Goal: Navigation & Orientation: Find specific page/section

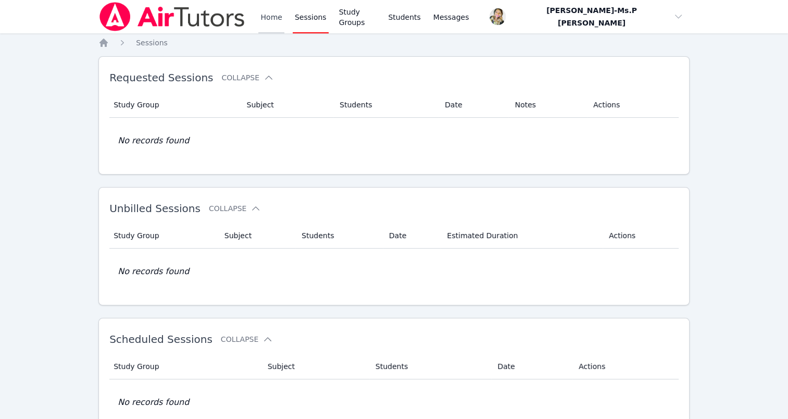
click at [264, 21] on link "Home" at bounding box center [271, 16] width 26 height 33
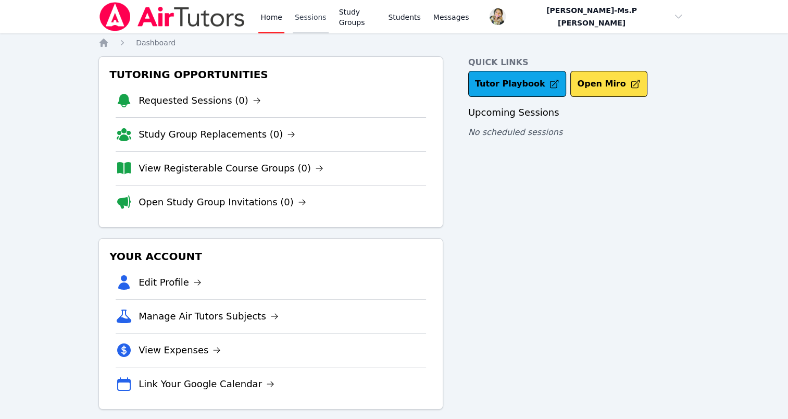
click at [296, 19] on link "Sessions" at bounding box center [311, 16] width 36 height 33
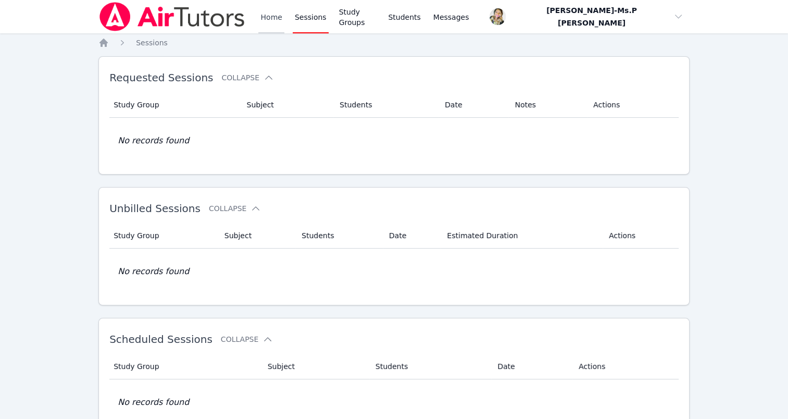
click at [269, 20] on link "Home" at bounding box center [271, 16] width 26 height 33
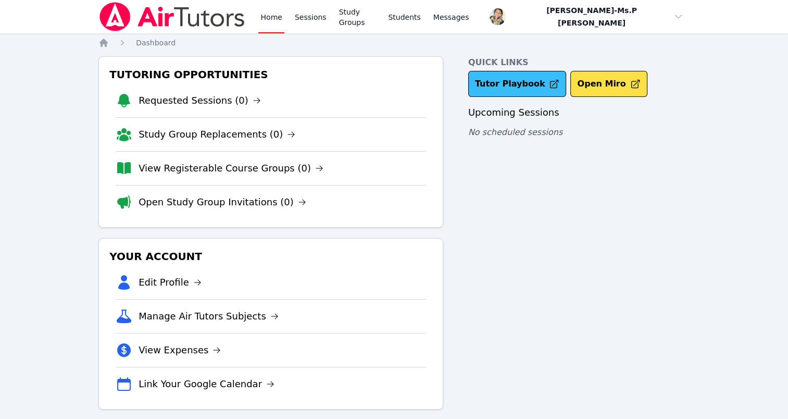
click at [491, 92] on link "Tutor Playbook" at bounding box center [517, 84] width 98 height 26
click at [306, 17] on link "Sessions" at bounding box center [311, 16] width 36 height 33
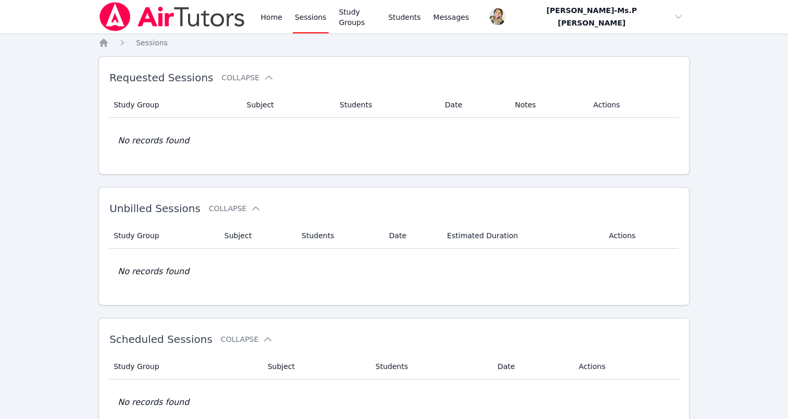
click at [256, 25] on div "Home Sessions Study Groups Students Messages" at bounding box center [284, 16] width 372 height 33
click at [261, 22] on link "Home" at bounding box center [271, 16] width 26 height 33
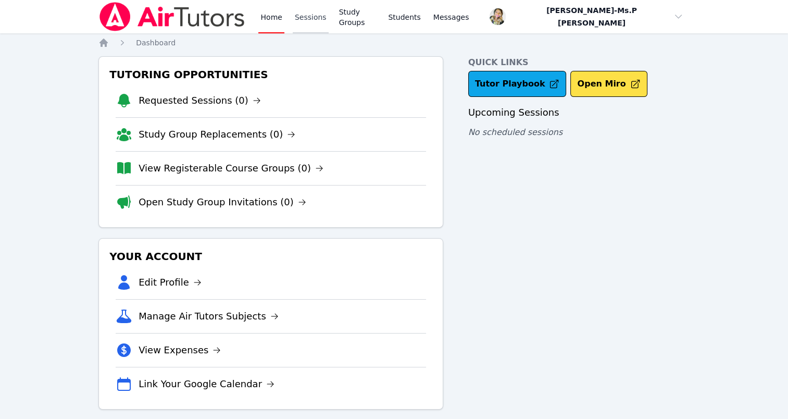
click at [308, 15] on link "Sessions" at bounding box center [311, 16] width 36 height 33
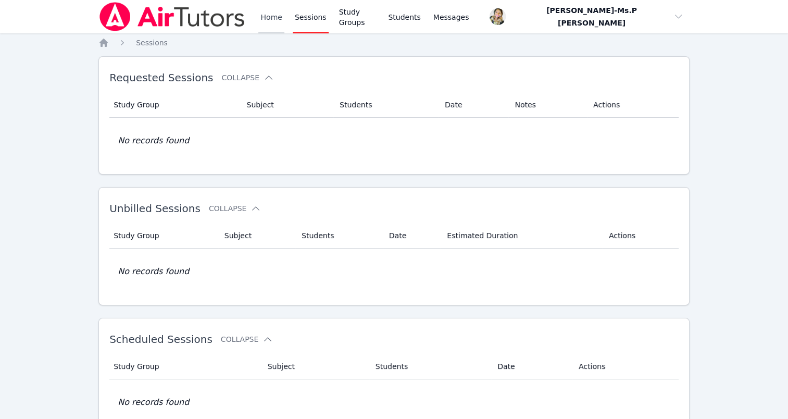
click at [262, 32] on link "Home" at bounding box center [271, 16] width 26 height 33
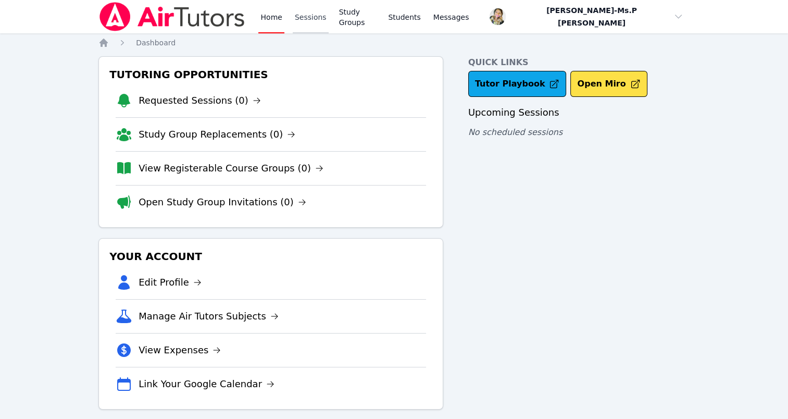
click at [304, 15] on link "Sessions" at bounding box center [311, 16] width 36 height 33
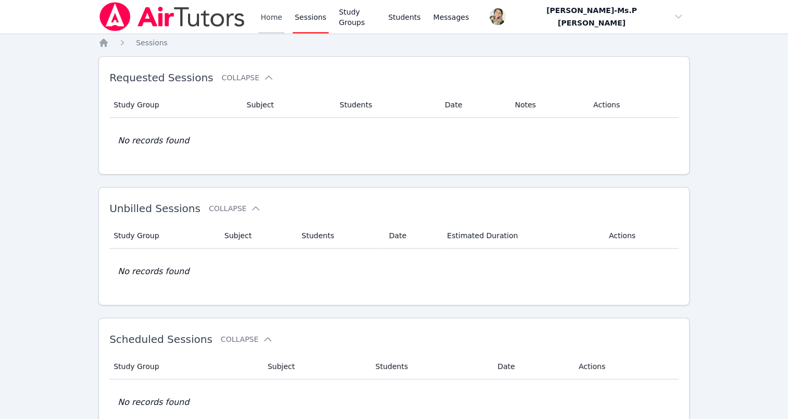
click at [270, 16] on link "Home" at bounding box center [271, 16] width 26 height 33
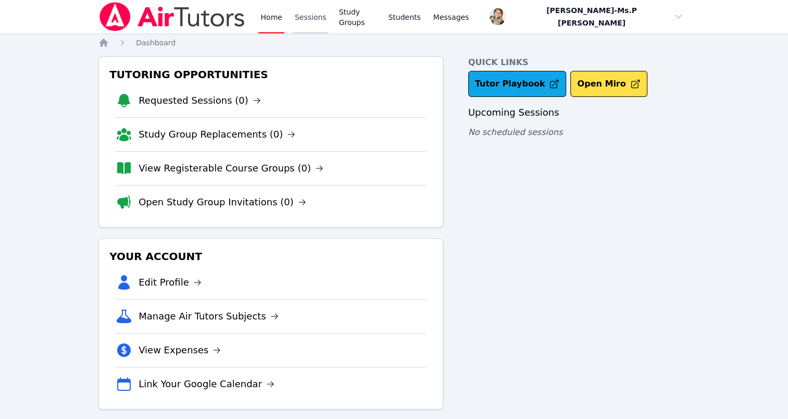
click at [308, 23] on link "Sessions" at bounding box center [311, 16] width 36 height 33
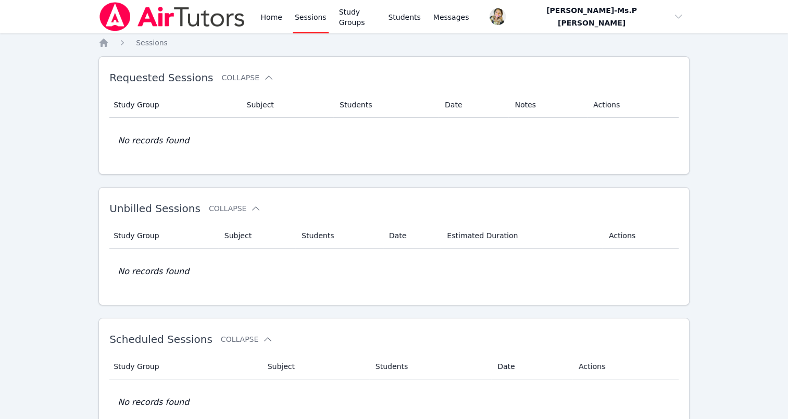
click at [250, 22] on div "Home Sessions Study Groups Students Messages" at bounding box center [284, 16] width 372 height 33
click at [266, 21] on link "Home" at bounding box center [271, 16] width 26 height 33
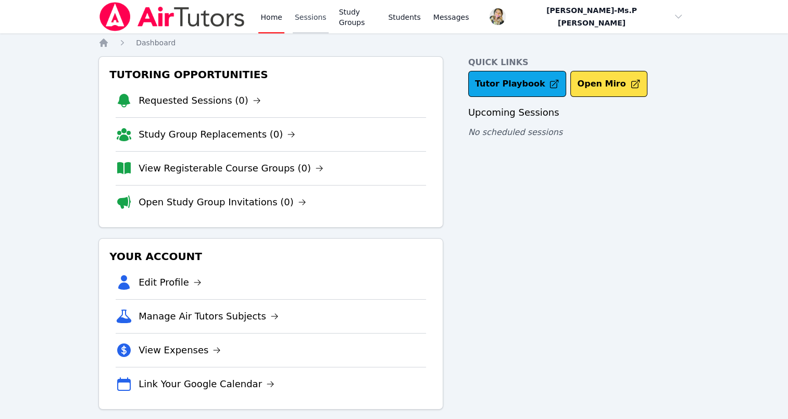
click at [313, 12] on link "Sessions" at bounding box center [311, 16] width 36 height 33
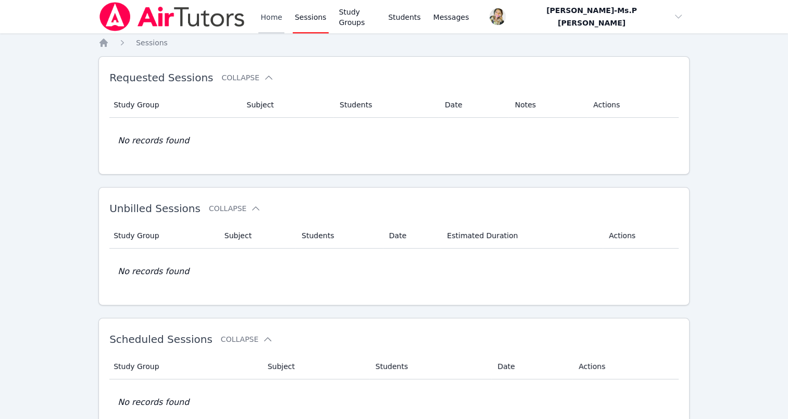
click at [264, 20] on link "Home" at bounding box center [271, 16] width 26 height 33
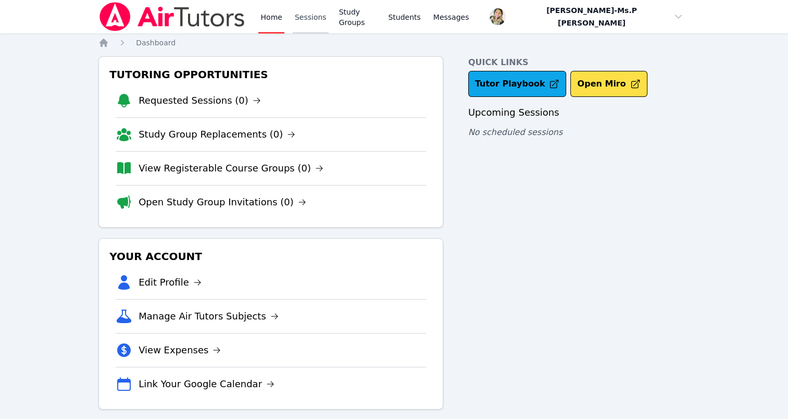
click at [300, 20] on link "Sessions" at bounding box center [311, 16] width 36 height 33
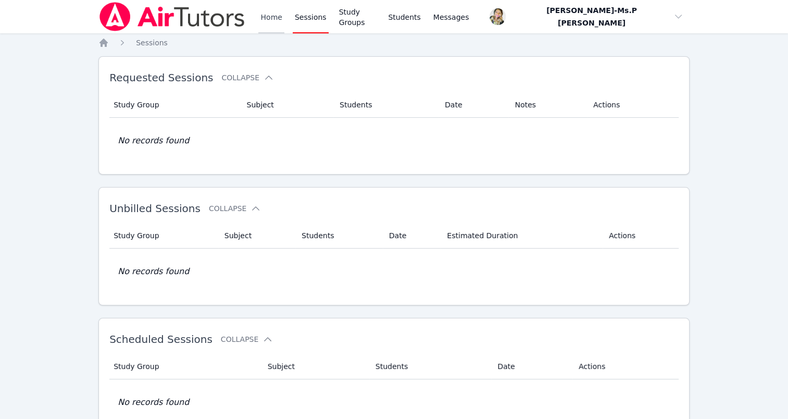
click at [276, 19] on link "Home" at bounding box center [271, 16] width 26 height 33
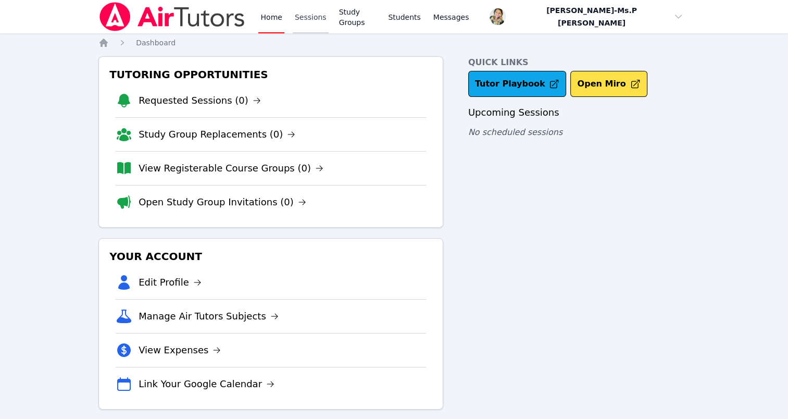
click at [302, 27] on link "Sessions" at bounding box center [311, 16] width 36 height 33
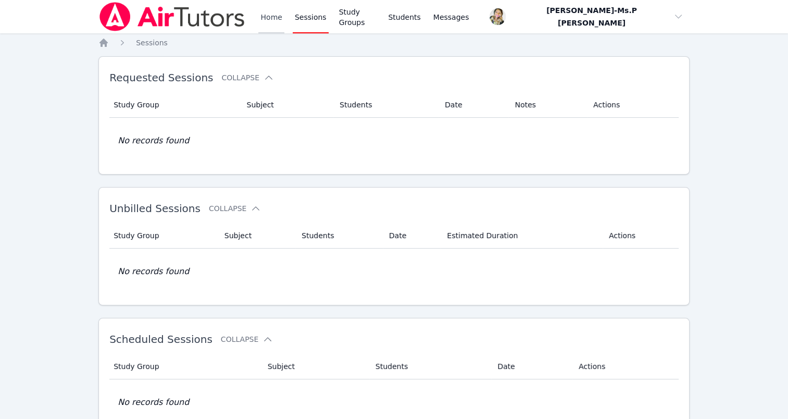
click at [269, 18] on link "Home" at bounding box center [271, 16] width 26 height 33
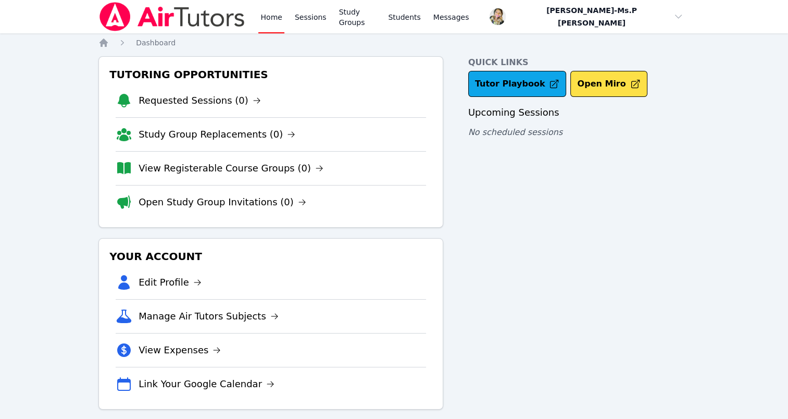
click at [285, 15] on div "Home Sessions Study Groups Students Messages" at bounding box center [364, 16] width 212 height 33
click at [302, 19] on link "Sessions" at bounding box center [311, 16] width 36 height 33
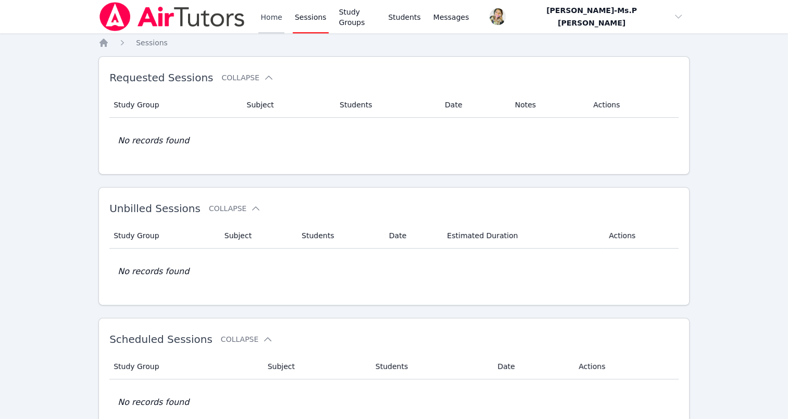
click at [267, 21] on link "Home" at bounding box center [271, 16] width 26 height 33
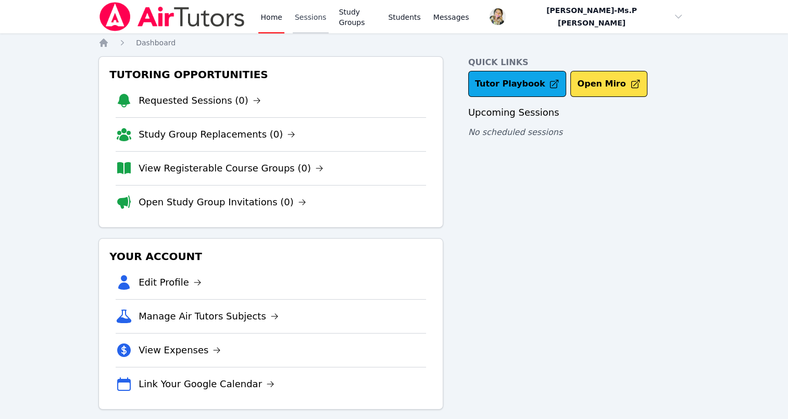
click at [320, 24] on link "Sessions" at bounding box center [311, 16] width 36 height 33
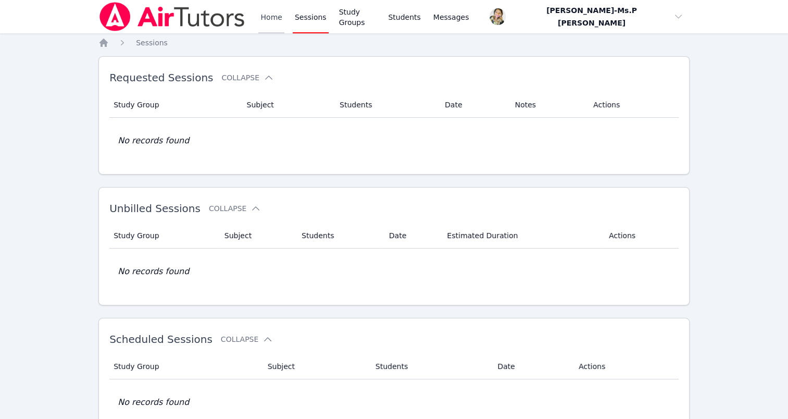
click at [277, 16] on link "Home" at bounding box center [271, 16] width 26 height 33
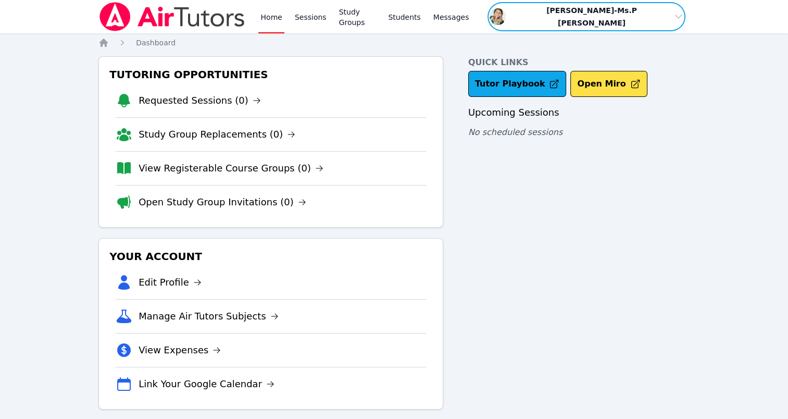
click at [679, 18] on span "button" at bounding box center [586, 16] width 200 height 31
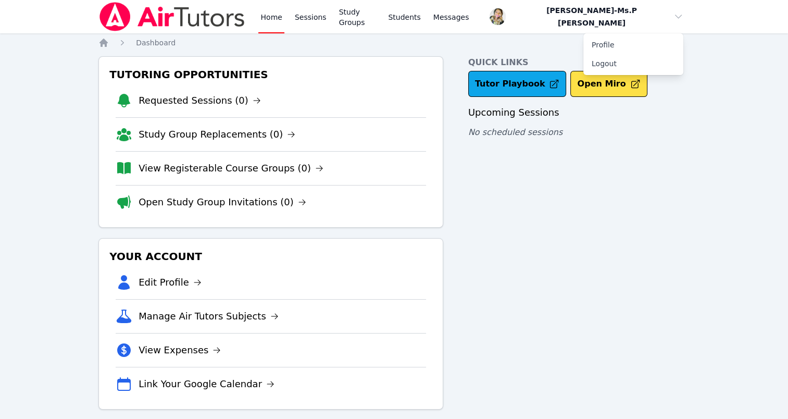
click at [738, 83] on div "Home Sessions Study Groups Students Messages Open user menu [PERSON_NAME]-Ms.P …" at bounding box center [394, 215] width 788 height 430
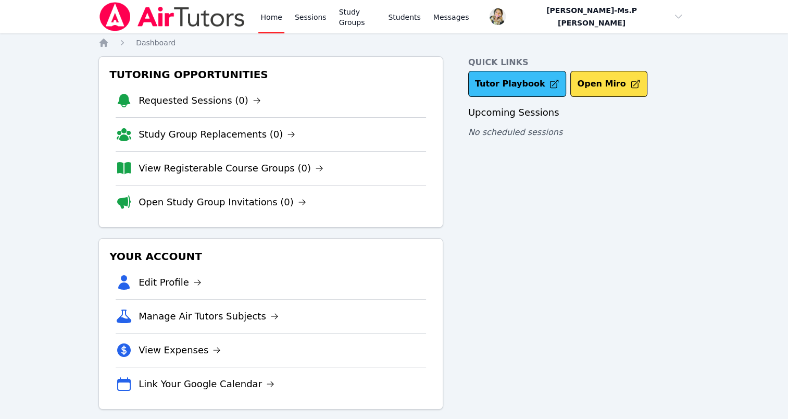
click at [494, 92] on link "Tutor Playbook" at bounding box center [517, 84] width 98 height 26
click at [300, 27] on link "Sessions" at bounding box center [311, 16] width 36 height 33
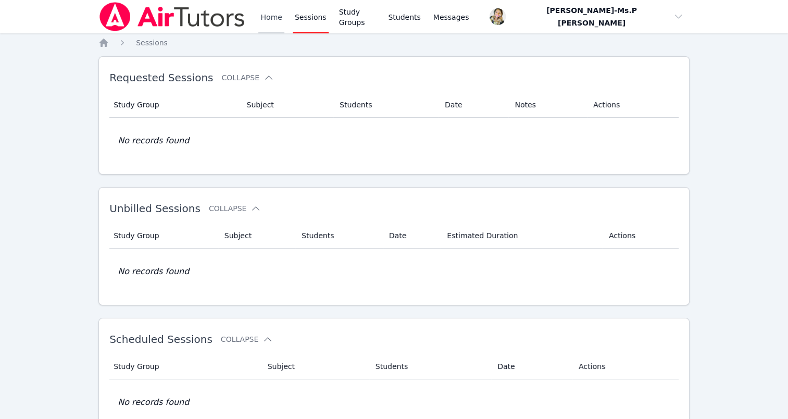
click at [262, 12] on link "Home" at bounding box center [271, 16] width 26 height 33
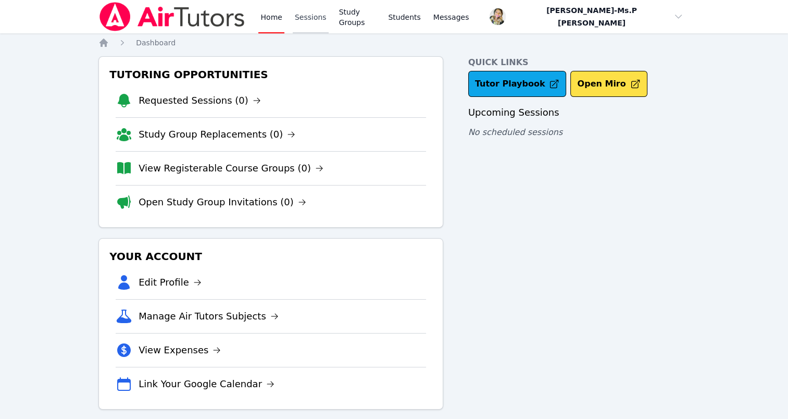
click at [306, 12] on link "Sessions" at bounding box center [311, 16] width 36 height 33
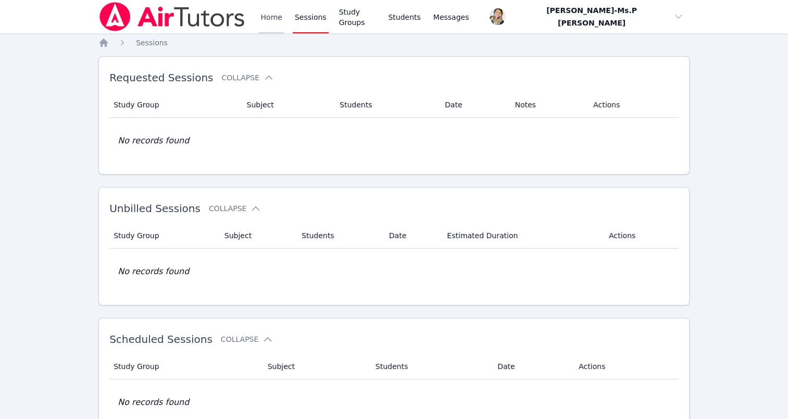
click at [268, 19] on link "Home" at bounding box center [271, 16] width 26 height 33
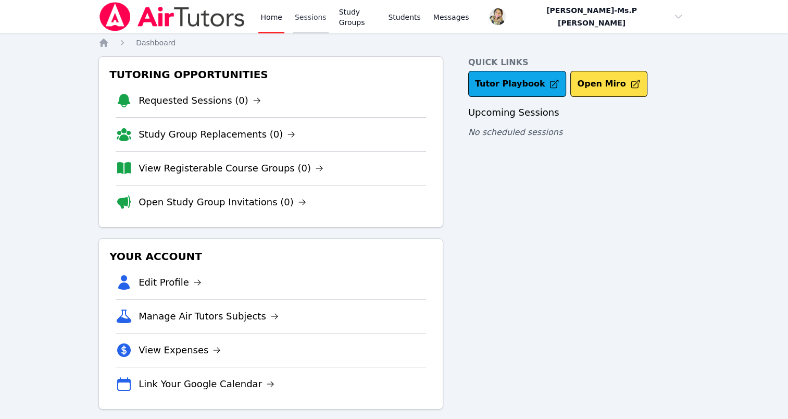
click at [313, 26] on link "Sessions" at bounding box center [311, 16] width 36 height 33
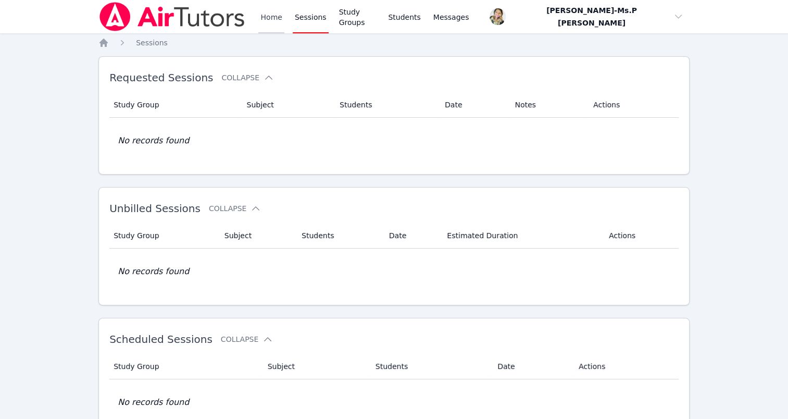
click at [281, 23] on link "Home" at bounding box center [271, 16] width 26 height 33
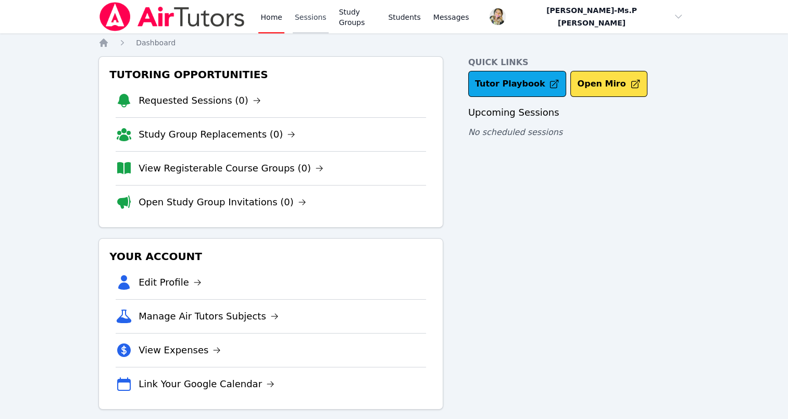
click at [314, 20] on link "Sessions" at bounding box center [311, 16] width 36 height 33
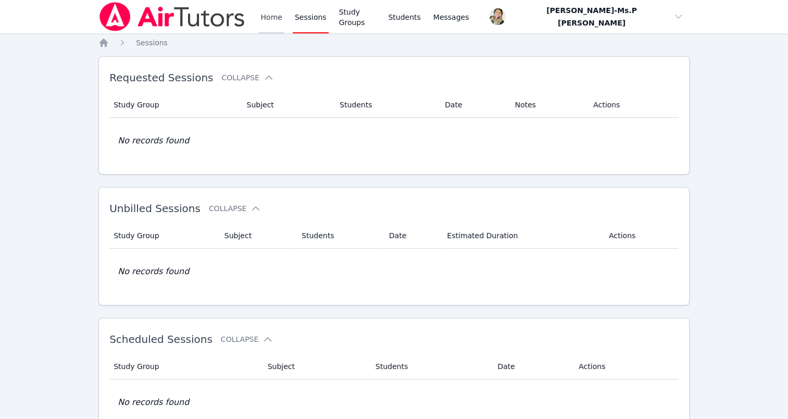
click at [263, 20] on link "Home" at bounding box center [271, 16] width 26 height 33
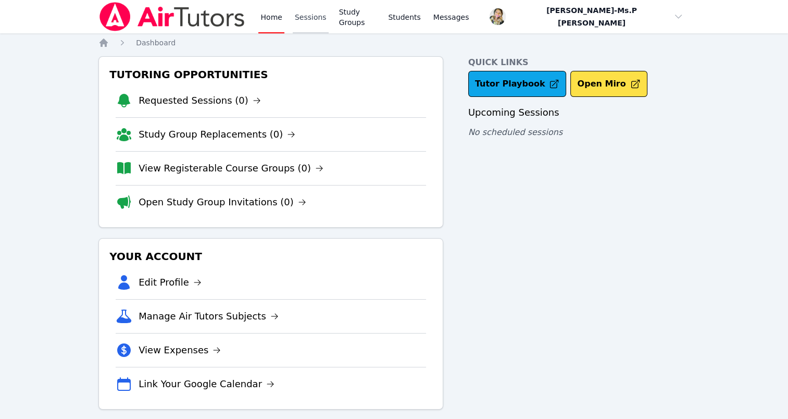
click at [314, 19] on link "Sessions" at bounding box center [311, 16] width 36 height 33
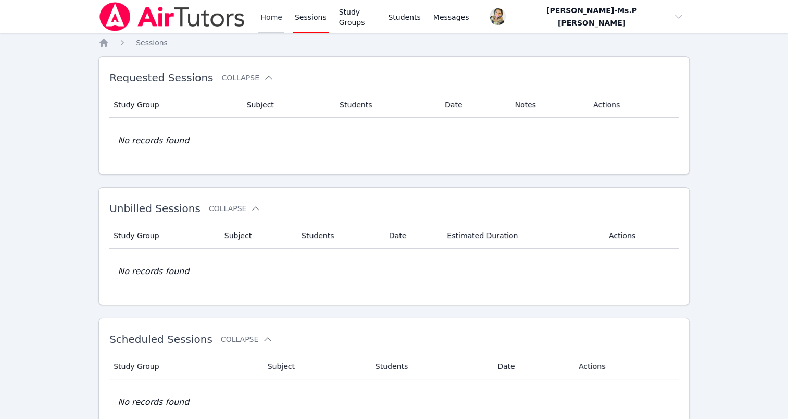
click at [280, 15] on link "Home" at bounding box center [271, 16] width 26 height 33
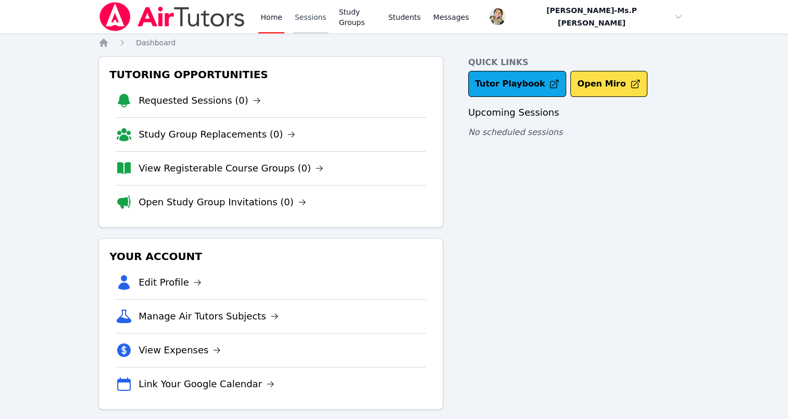
click at [294, 19] on link "Sessions" at bounding box center [311, 16] width 36 height 33
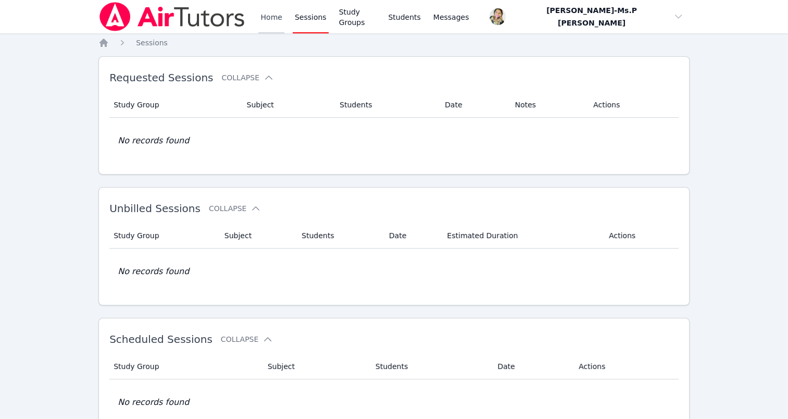
click at [264, 15] on link "Home" at bounding box center [271, 16] width 26 height 33
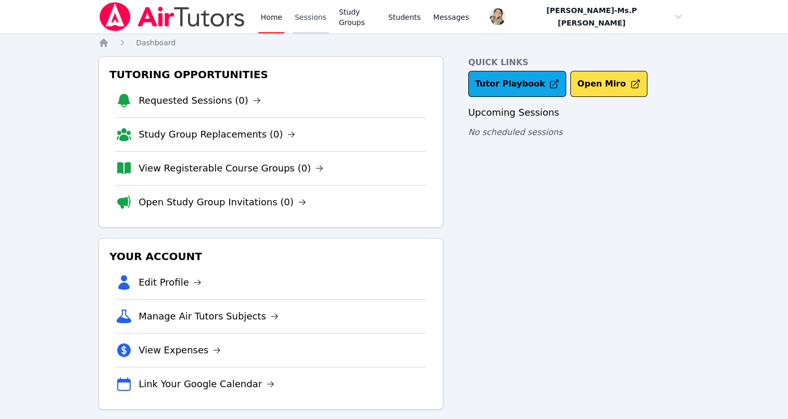
click at [310, 17] on link "Sessions" at bounding box center [311, 16] width 36 height 33
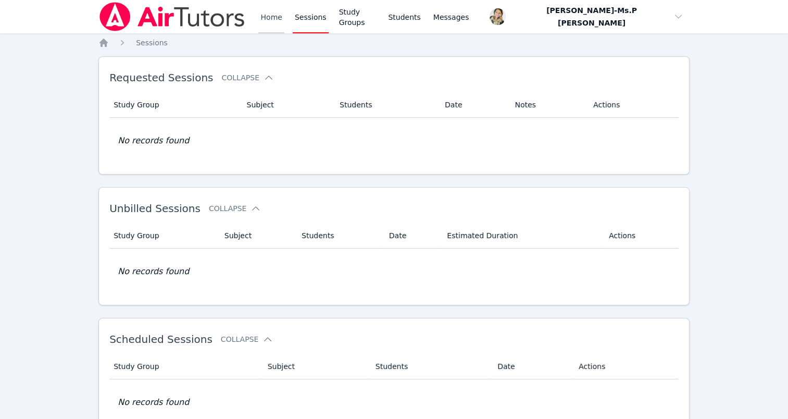
click at [275, 16] on link "Home" at bounding box center [271, 16] width 26 height 33
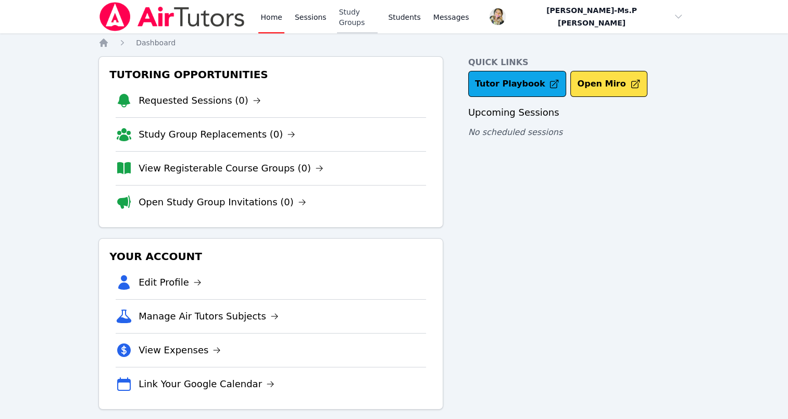
click at [361, 17] on link "Study Groups" at bounding box center [357, 16] width 41 height 33
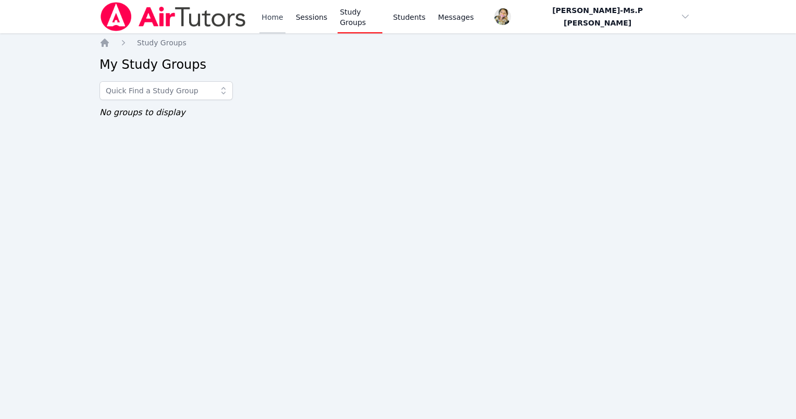
click at [281, 15] on link "Home" at bounding box center [272, 16] width 26 height 33
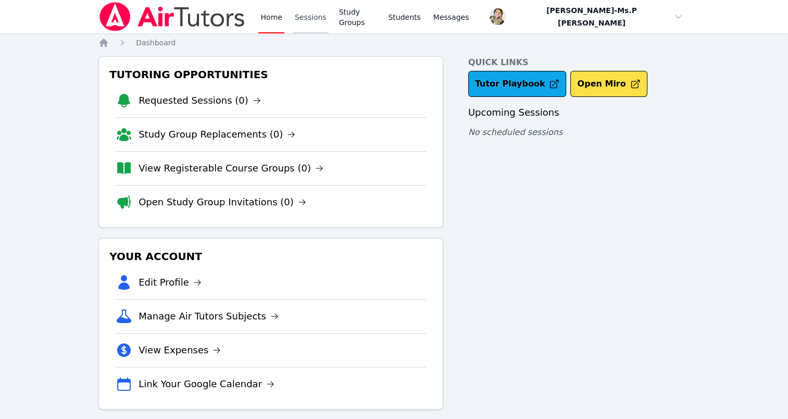
click at [307, 17] on link "Sessions" at bounding box center [311, 16] width 36 height 33
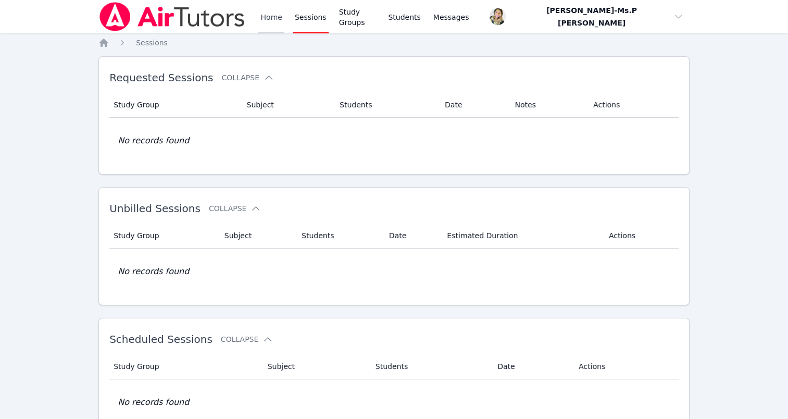
click at [273, 20] on link "Home" at bounding box center [271, 16] width 26 height 33
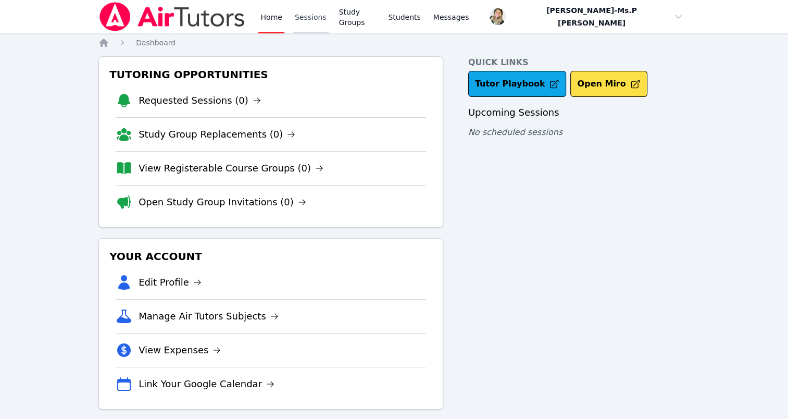
click at [303, 12] on link "Sessions" at bounding box center [311, 16] width 36 height 33
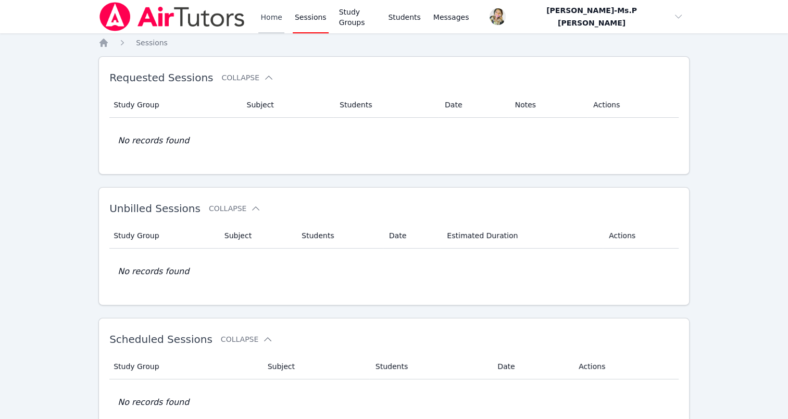
click at [271, 21] on link "Home" at bounding box center [271, 16] width 26 height 33
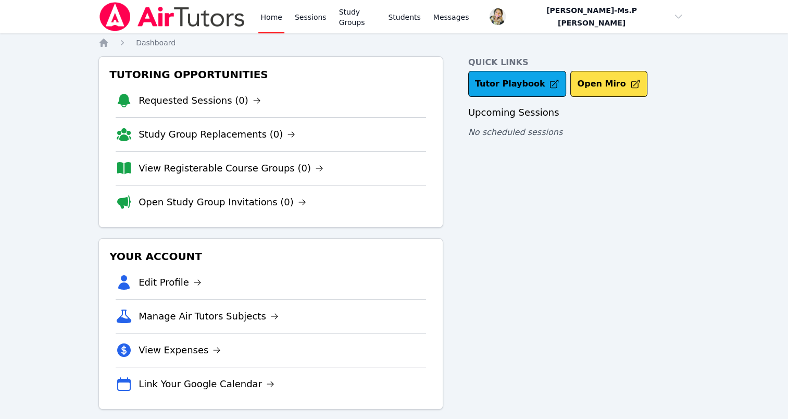
click at [271, 21] on link "Home" at bounding box center [271, 16] width 26 height 33
click at [313, 18] on link "Sessions" at bounding box center [311, 16] width 36 height 33
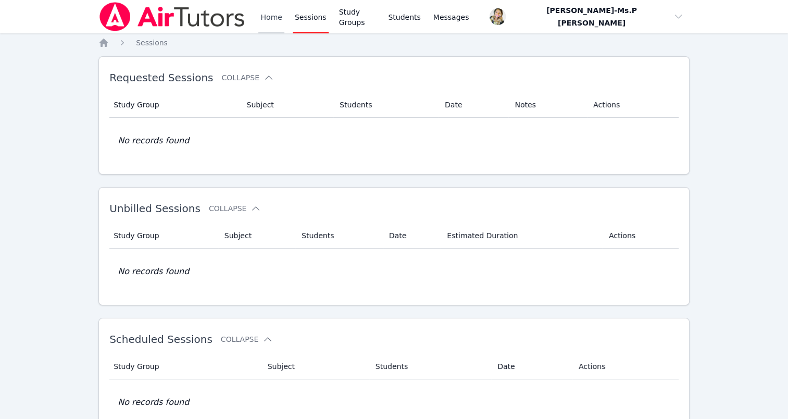
click at [274, 20] on link "Home" at bounding box center [271, 16] width 26 height 33
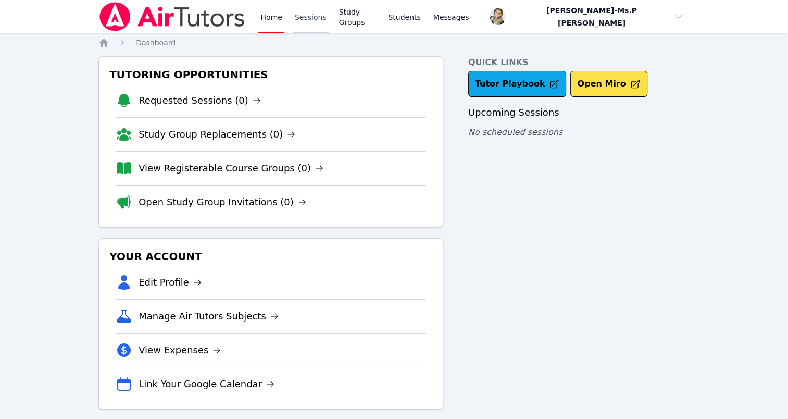
click at [305, 10] on link "Sessions" at bounding box center [311, 16] width 36 height 33
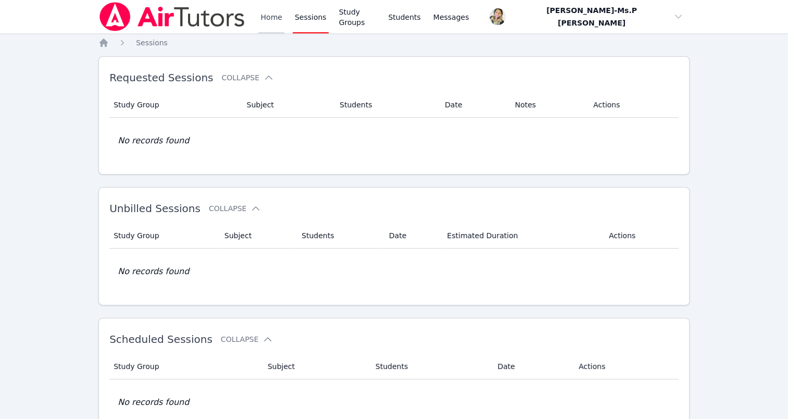
click at [273, 17] on link "Home" at bounding box center [271, 16] width 26 height 33
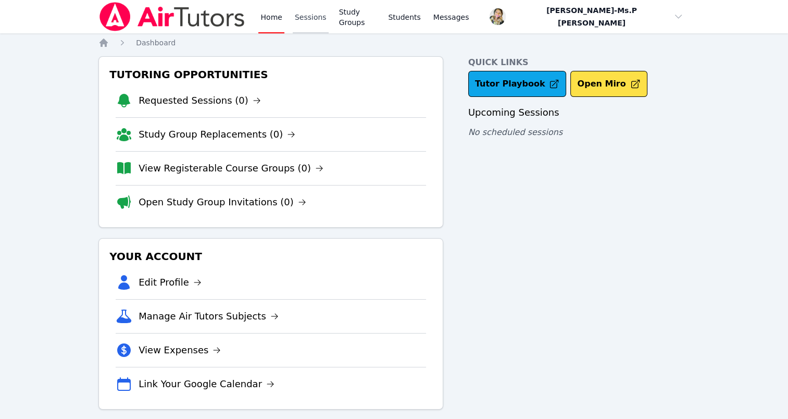
click at [295, 19] on link "Sessions" at bounding box center [311, 16] width 36 height 33
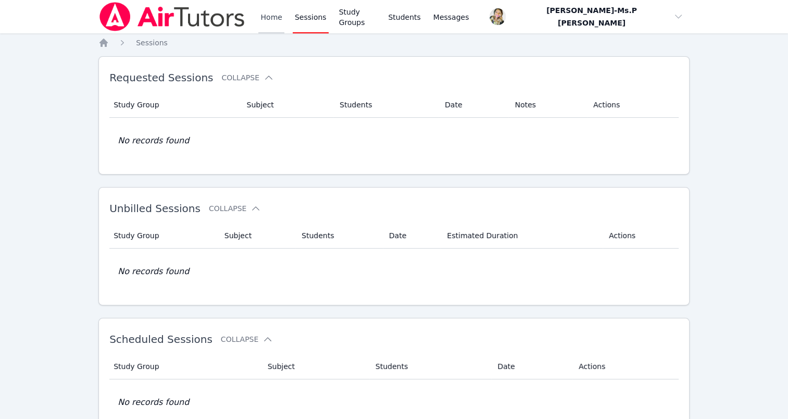
click at [272, 26] on link "Home" at bounding box center [271, 16] width 26 height 33
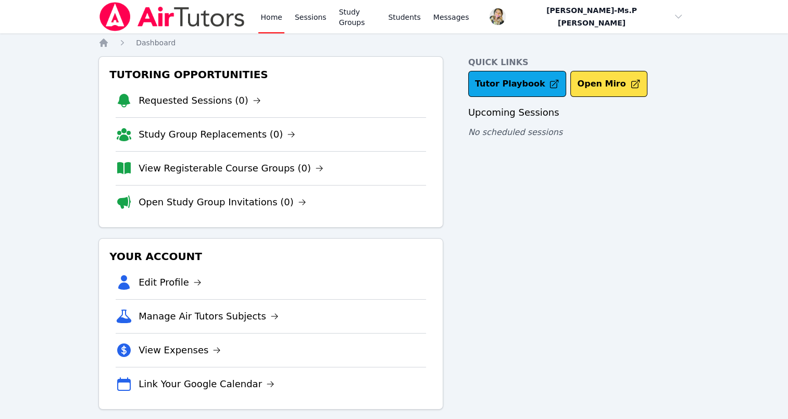
click at [272, 26] on link "Home" at bounding box center [271, 16] width 26 height 33
